Goal: Task Accomplishment & Management: Use online tool/utility

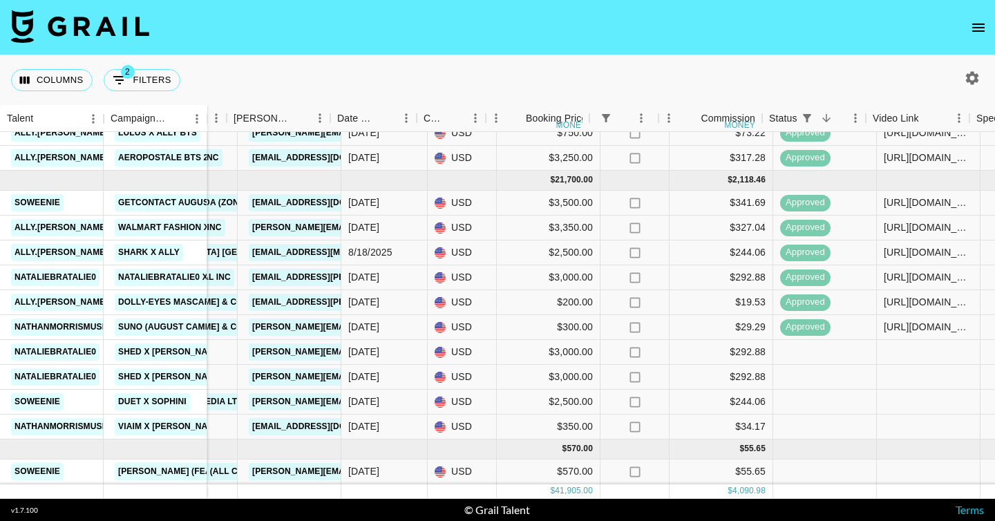
scroll to position [598, 544]
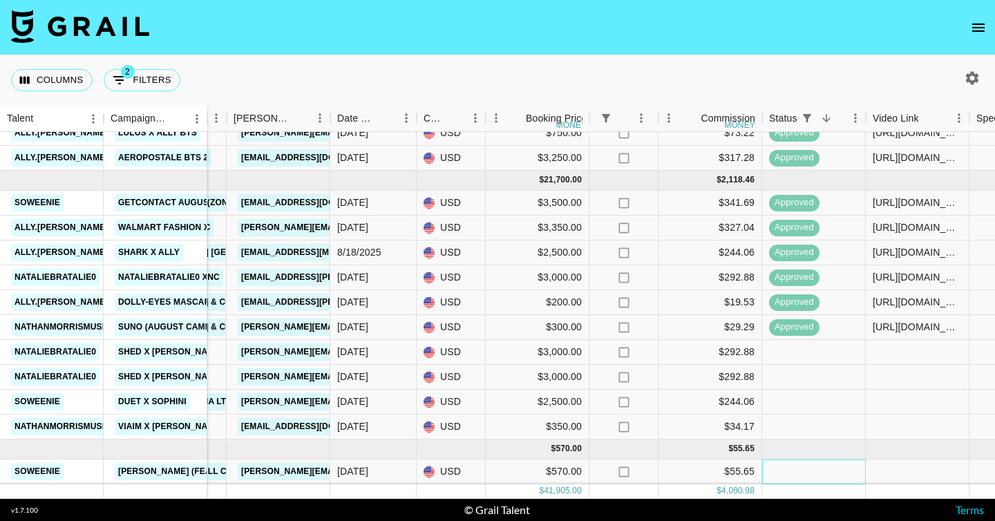
click at [823, 471] on div at bounding box center [814, 471] width 104 height 25
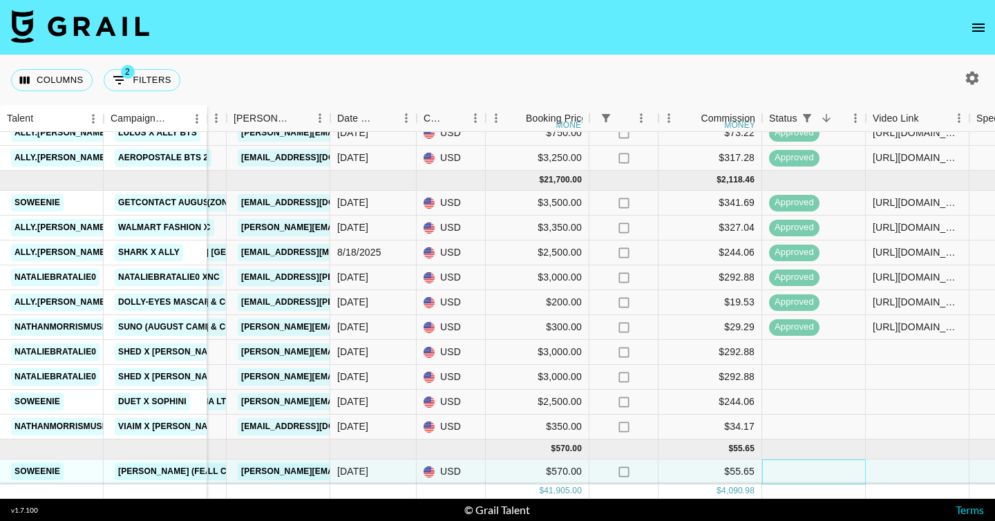
click at [823, 468] on div at bounding box center [814, 471] width 104 height 25
click at [919, 468] on div at bounding box center [917, 471] width 104 height 25
type input "[URL][DOMAIN_NAME]"
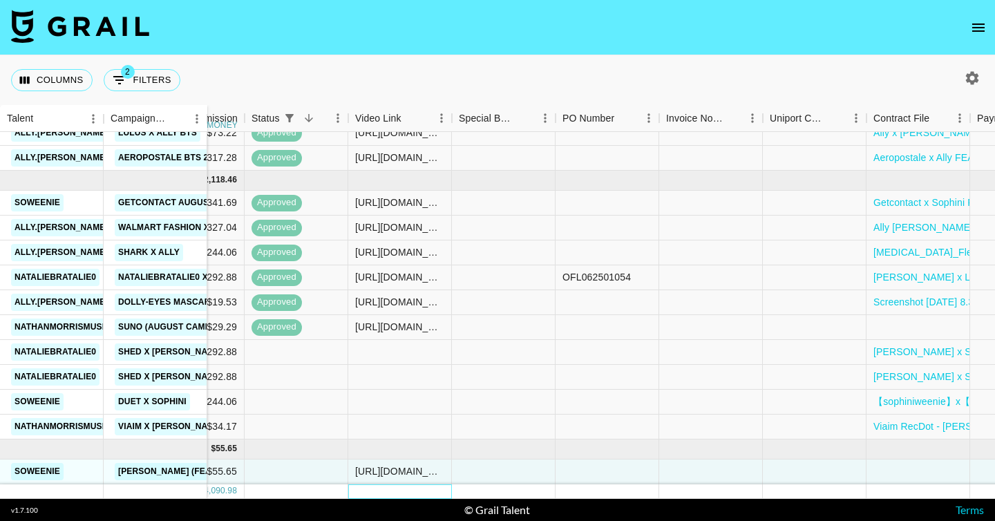
scroll to position [598, 1402]
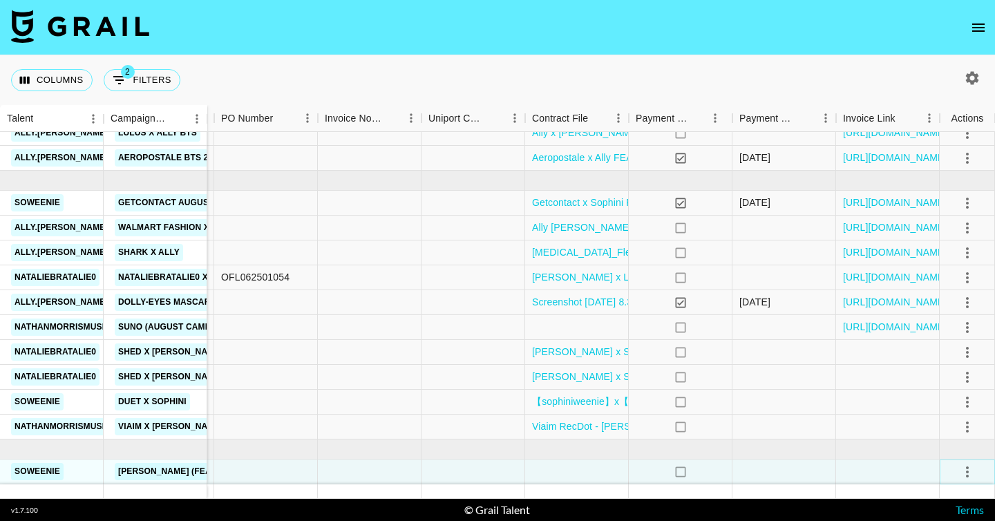
click at [966, 467] on icon "select merge strategy" at bounding box center [967, 471] width 3 height 11
click at [950, 438] on div "Approve" at bounding box center [937, 442] width 42 height 17
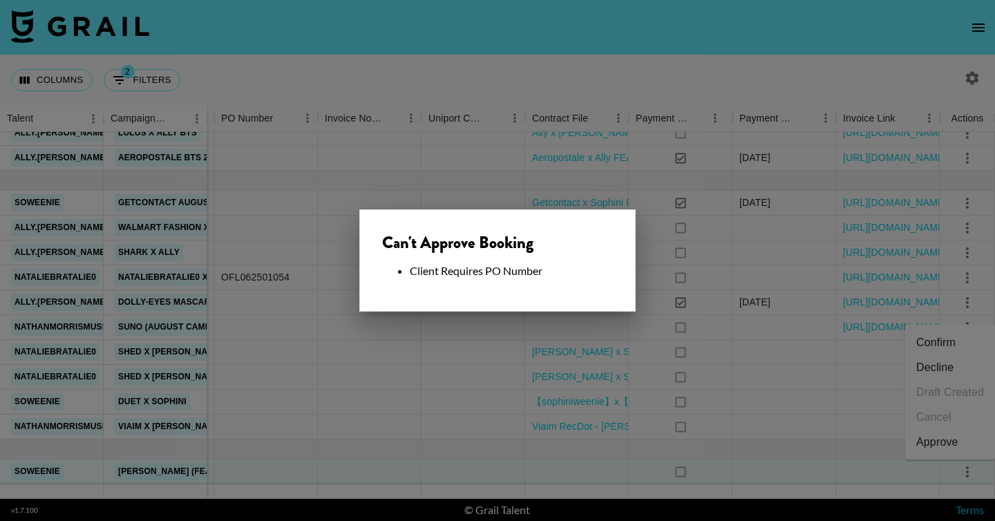
click at [532, 297] on div "Can't Approve Booking Client Requires PO Number" at bounding box center [497, 260] width 276 height 102
click at [532, 361] on div at bounding box center [497, 260] width 995 height 521
